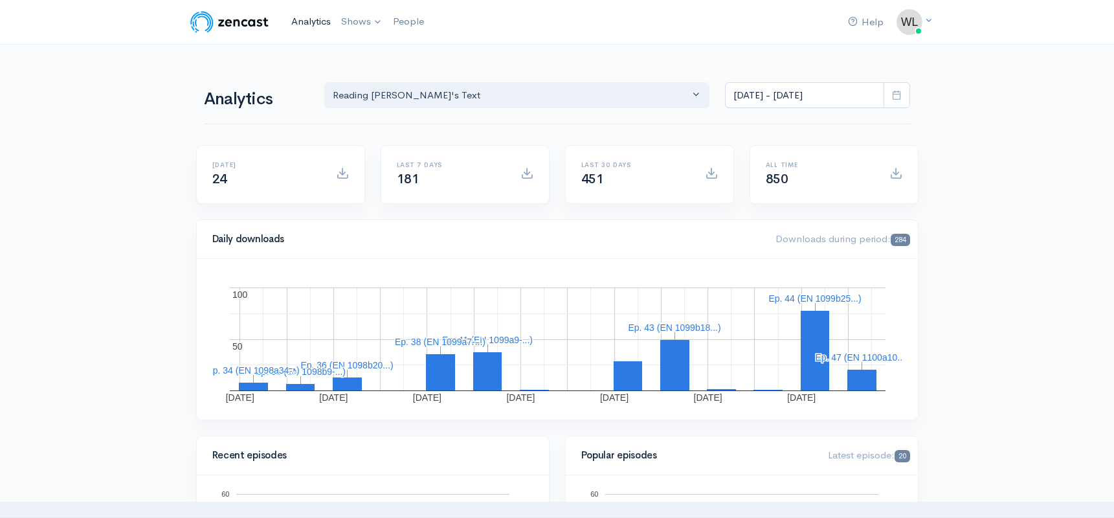
click at [299, 19] on link "Analytics" at bounding box center [311, 22] width 50 height 28
click at [304, 21] on link "Analytics" at bounding box center [311, 22] width 50 height 28
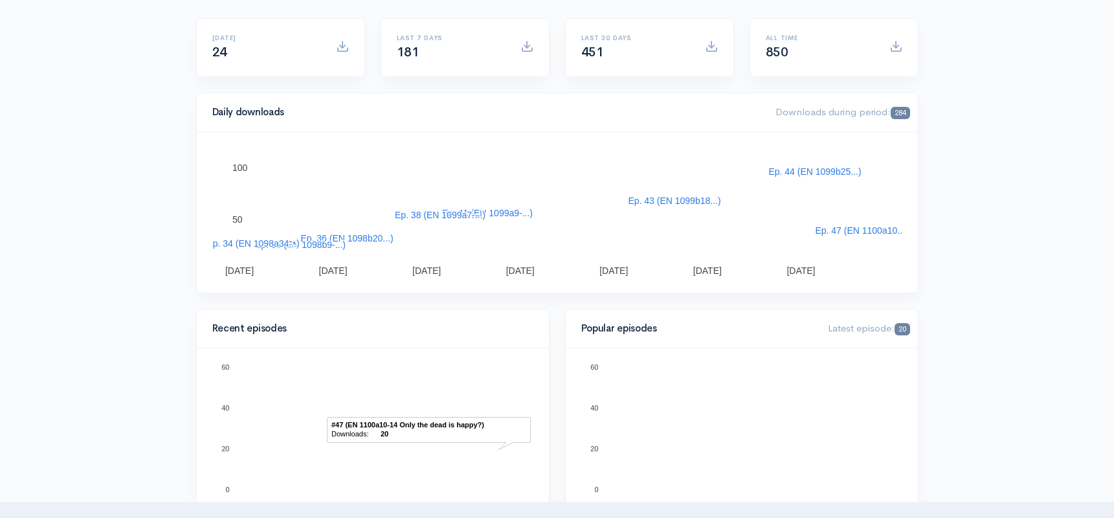
scroll to position [11, 0]
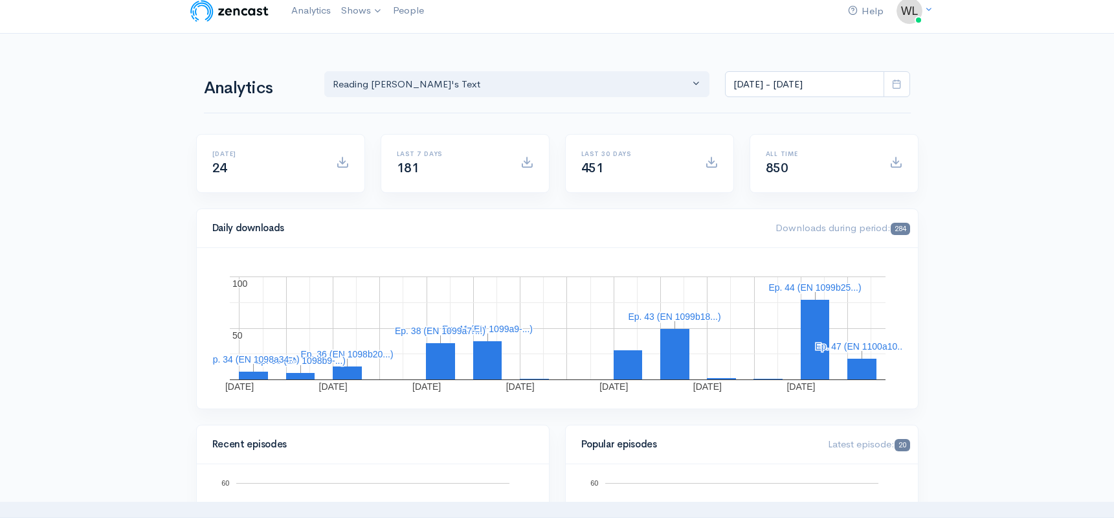
click at [390, 38] on link "Reading [PERSON_NAME]'s Text" at bounding box center [426, 42] width 179 height 23
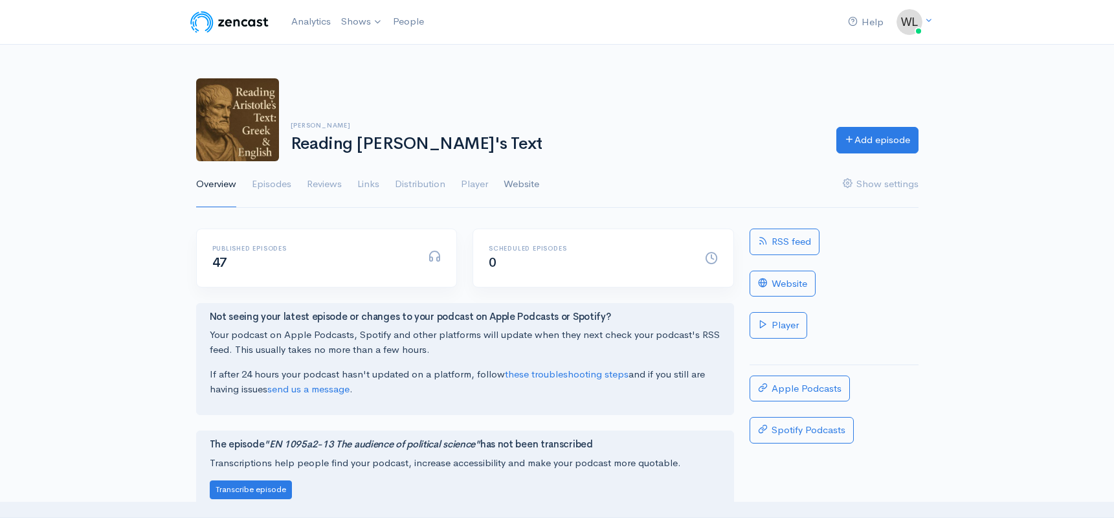
click at [528, 184] on link "Website" at bounding box center [522, 184] width 36 height 47
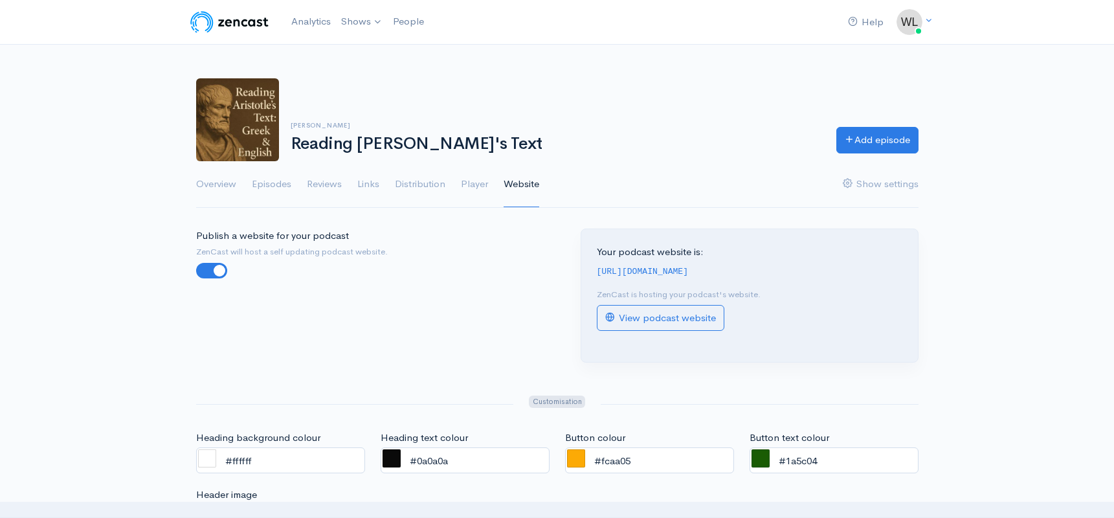
click at [673, 267] on code "[URL][DOMAIN_NAME]" at bounding box center [643, 272] width 92 height 10
copy div "[URL][DOMAIN_NAME]"
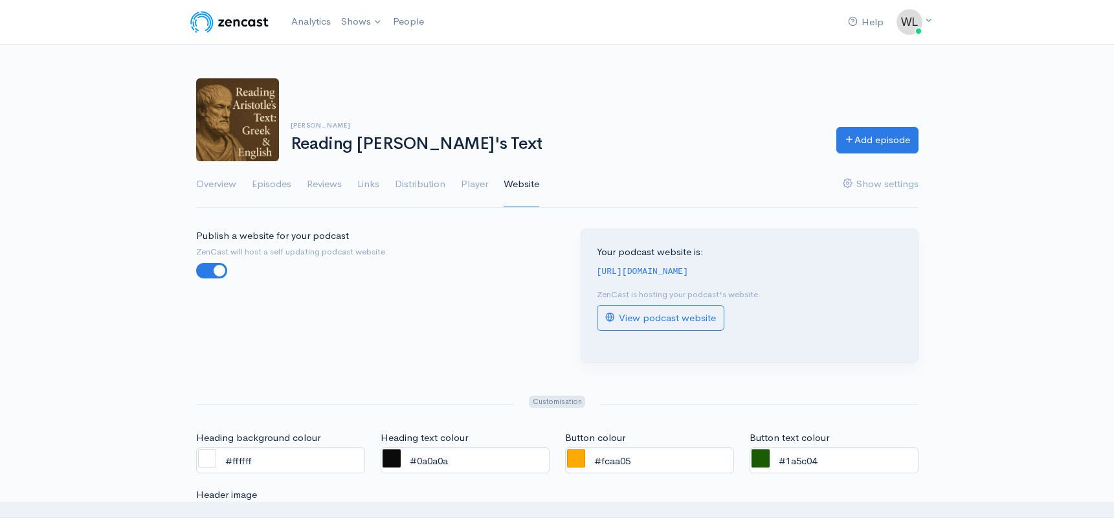
click at [701, 80] on div "[PERSON_NAME] Reading [PERSON_NAME]'s Text Add episode" at bounding box center [557, 119] width 738 height 83
click at [314, 21] on link "Analytics" at bounding box center [311, 22] width 50 height 28
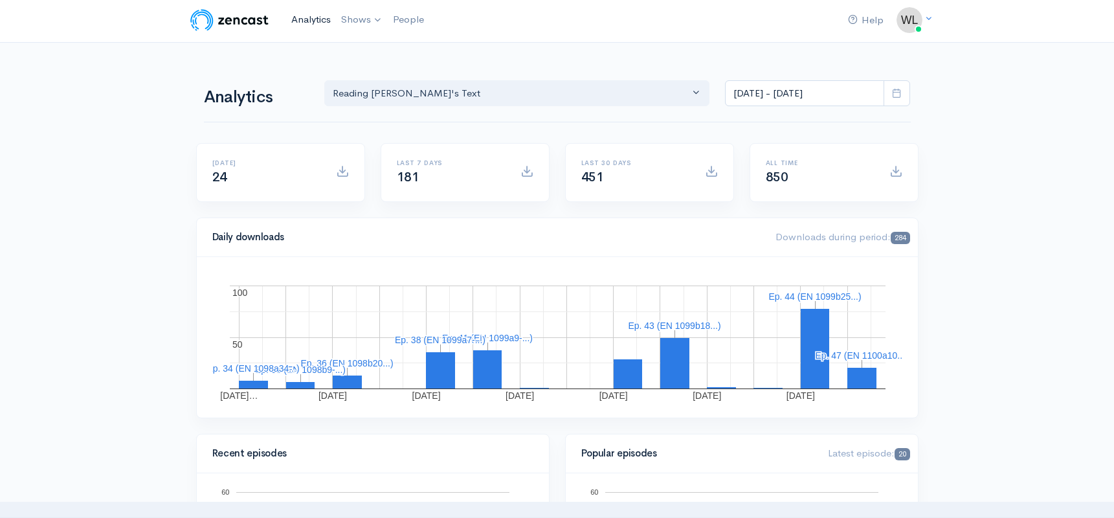
click at [320, 15] on link "Analytics" at bounding box center [311, 20] width 50 height 28
